Goal: Transaction & Acquisition: Subscribe to service/newsletter

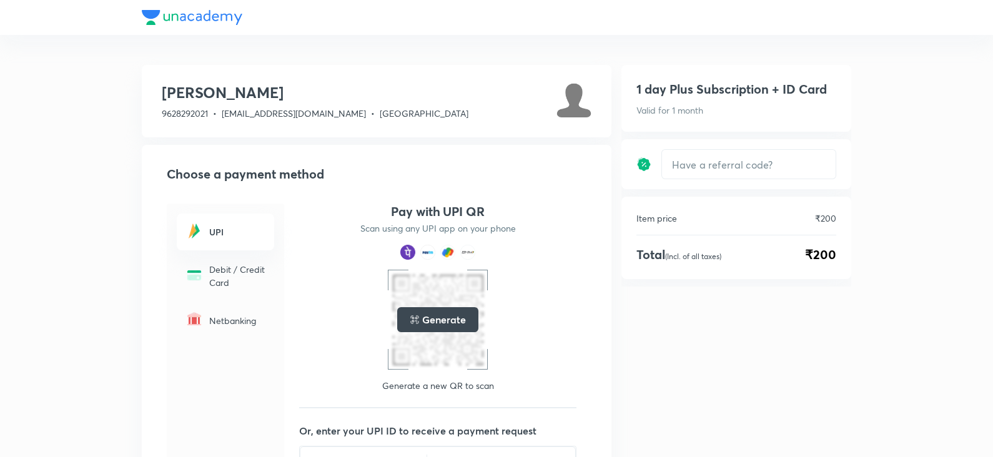
click at [900, 79] on div "Anuruddha Kumar 9628292021 • divoliya.anuruddha@unacademy.com • Uttar Pradesh C…" at bounding box center [496, 336] width 993 height 672
